Goal: Browse casually

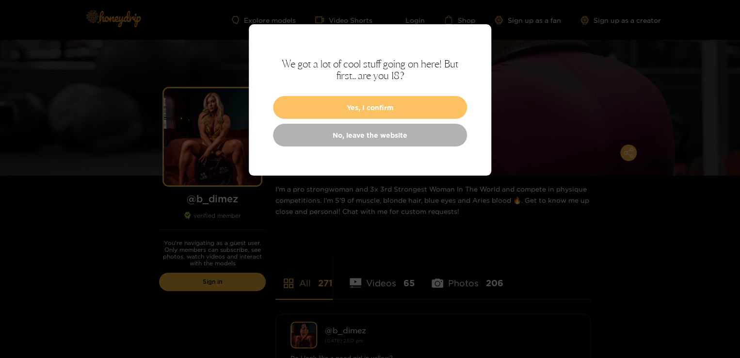
click at [360, 110] on button "Yes, I confirm" at bounding box center [370, 107] width 194 height 23
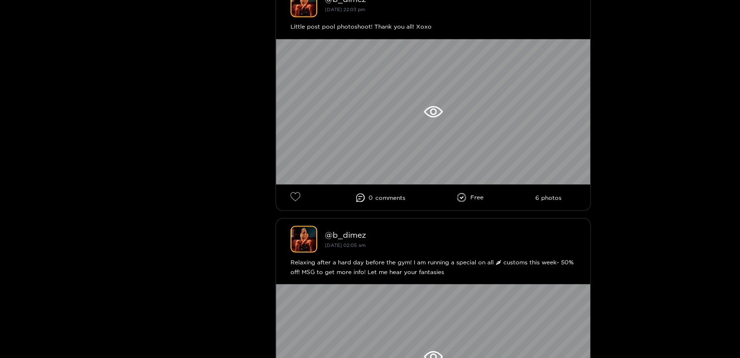
scroll to position [776, 0]
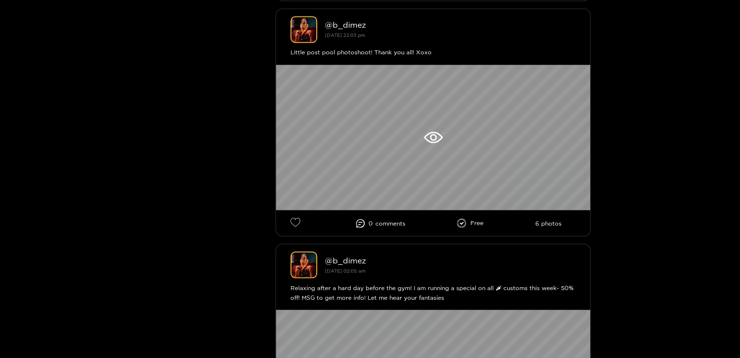
drag, startPoint x: 739, startPoint y: 35, endPoint x: 739, endPoint y: 44, distance: 8.7
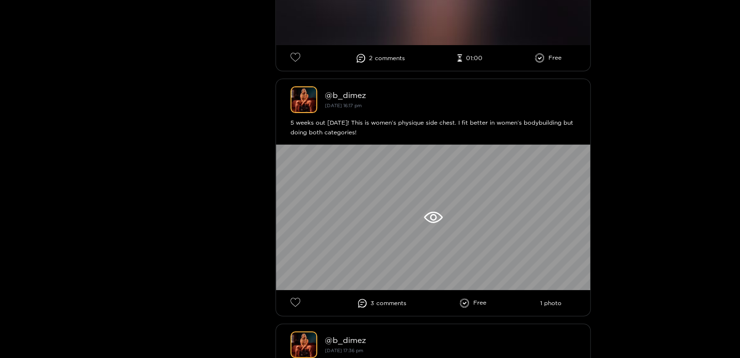
scroll to position [2145, 0]
